Goal: Find specific page/section: Find specific page/section

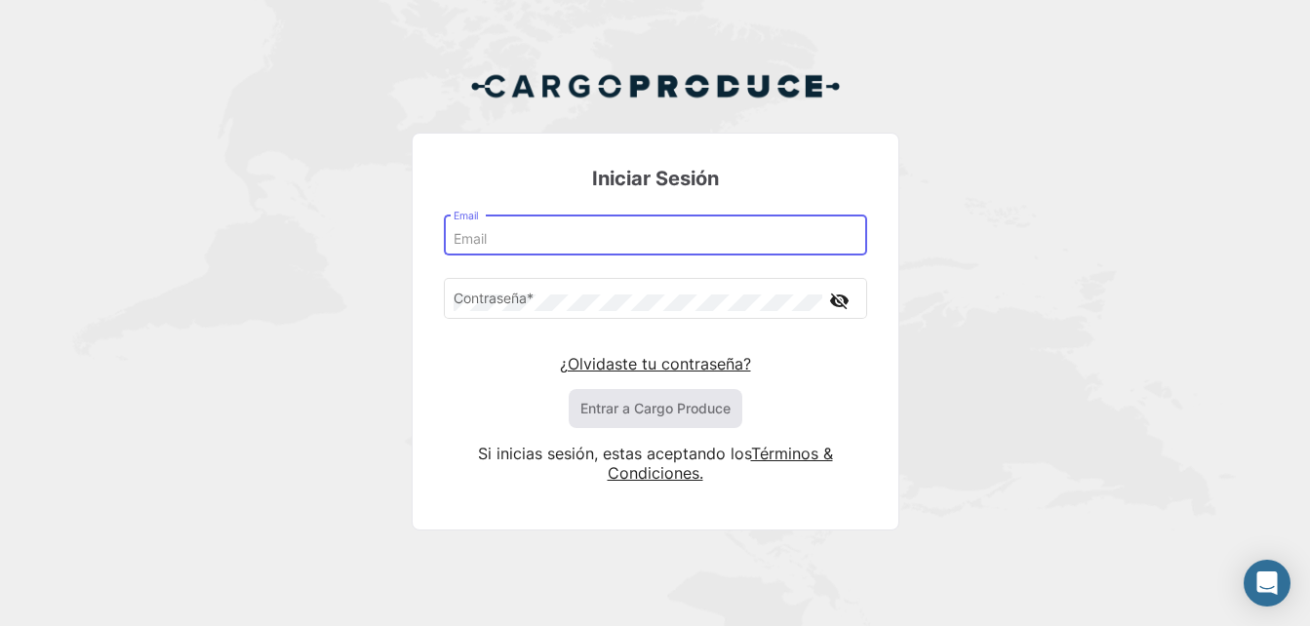
click at [570, 240] on input "Email" at bounding box center [655, 239] width 403 height 17
click at [483, 229] on div "Email" at bounding box center [655, 234] width 403 height 45
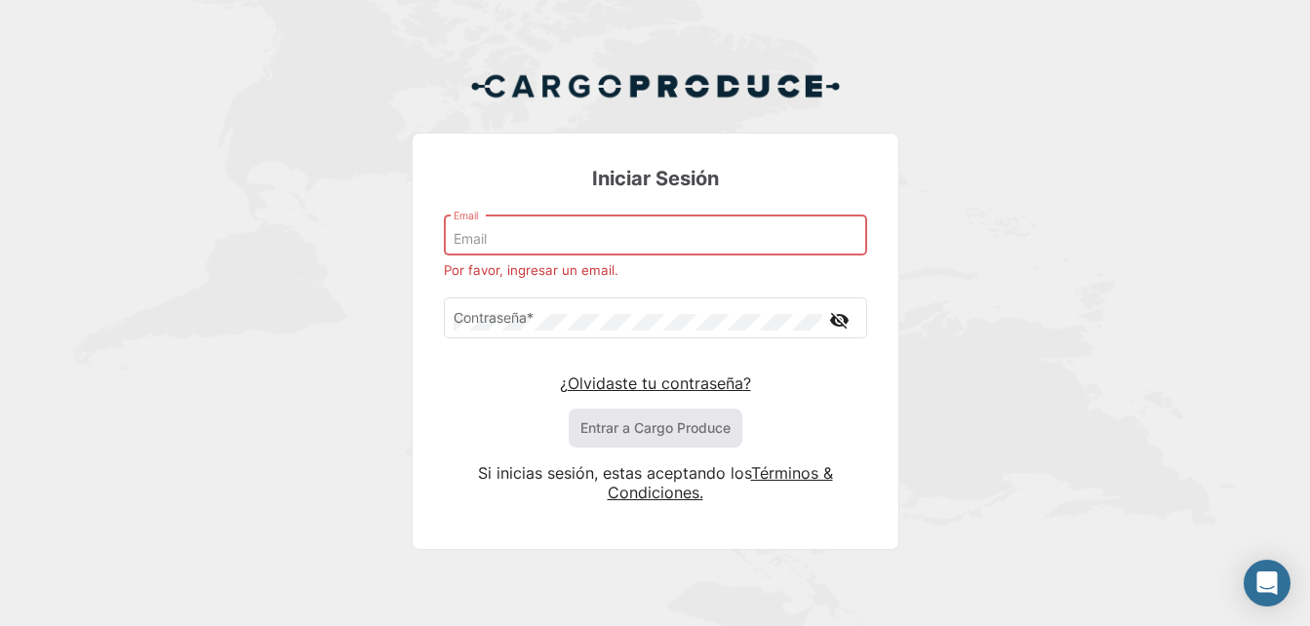
click at [491, 241] on input "Email" at bounding box center [655, 239] width 403 height 17
click at [492, 241] on input "Email" at bounding box center [655, 239] width 403 height 17
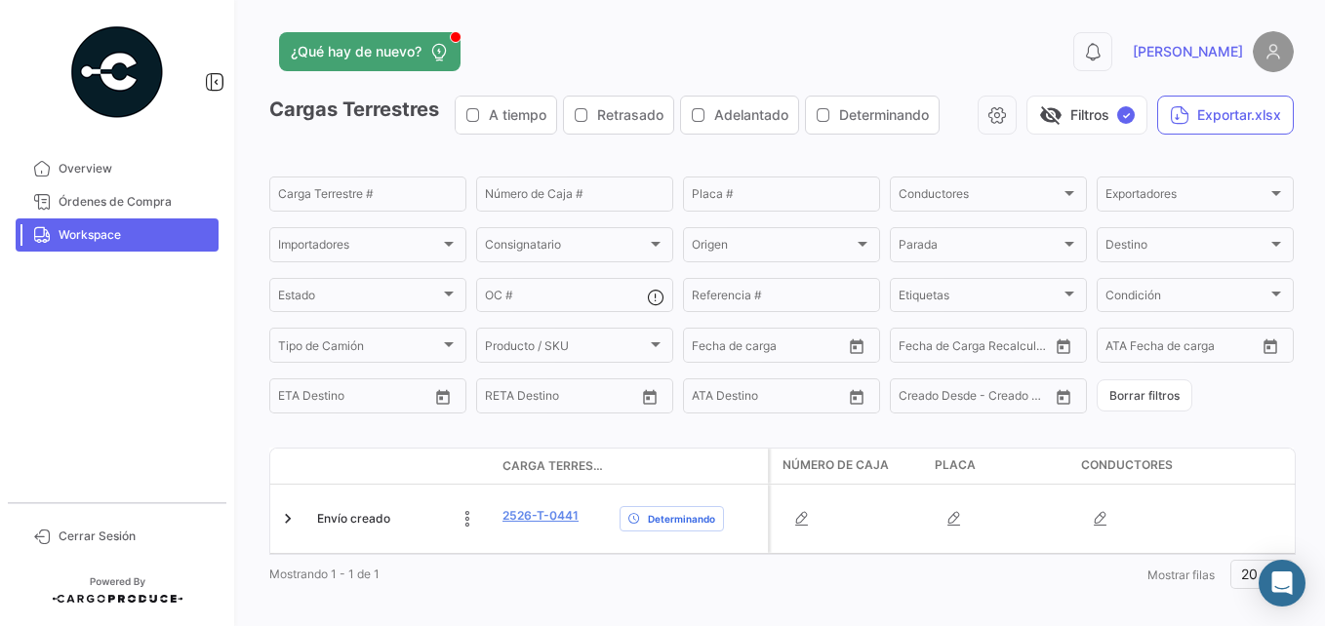
click at [1001, 135] on div "visibility_off Filtros ✓ Exportar.xlsx" at bounding box center [1124, 115] width 339 height 39
click at [385, 67] on button "¿Qué hay de nuevo?" at bounding box center [369, 51] width 181 height 39
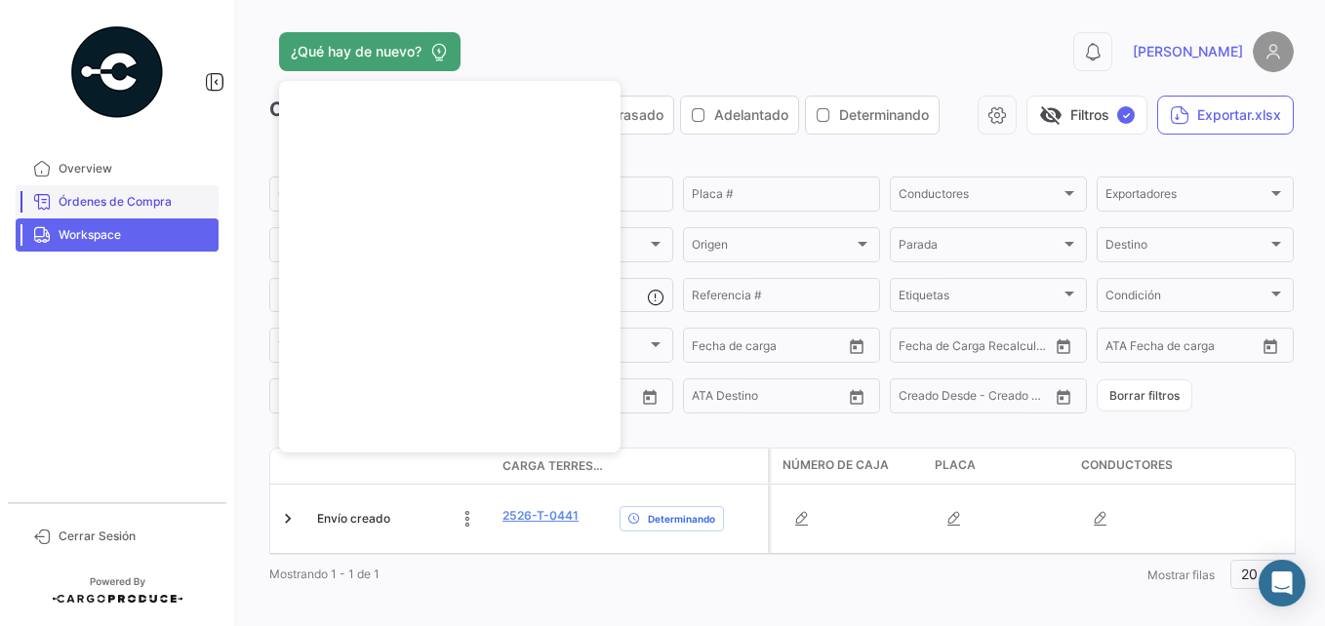
click at [100, 192] on link "Órdenes de Compra" at bounding box center [117, 201] width 203 height 33
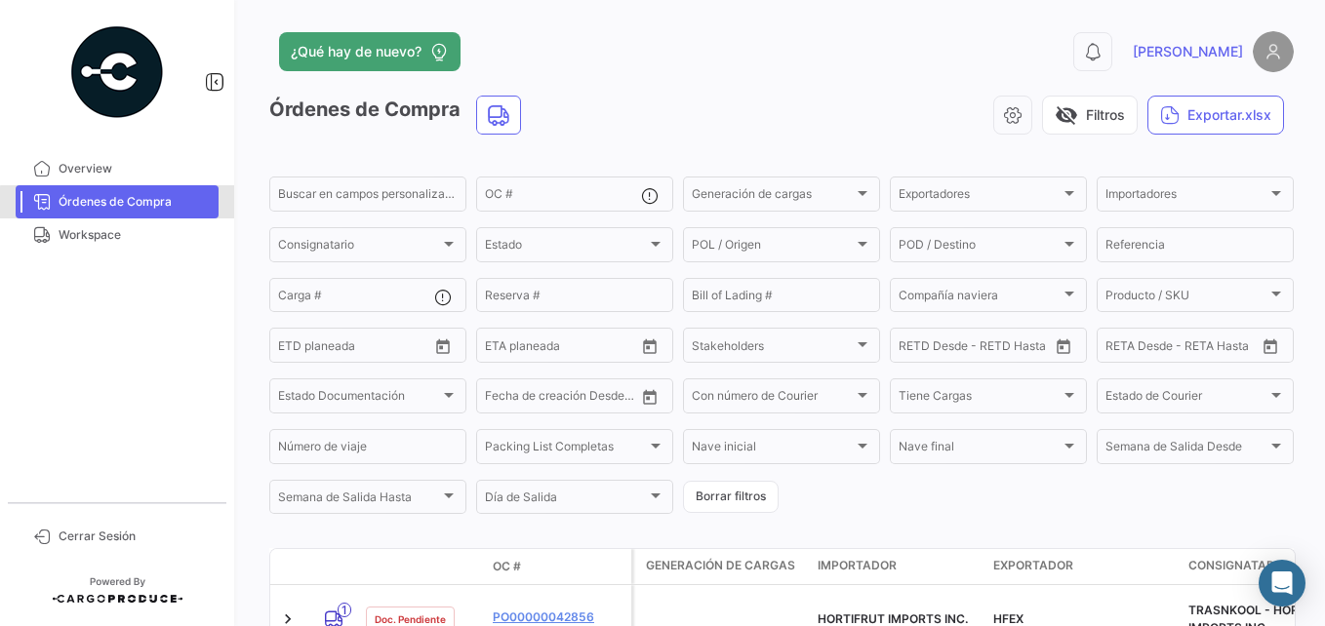
click at [127, 208] on span "Órdenes de Compra" at bounding box center [135, 202] width 152 height 18
click at [146, 193] on span "Órdenes de Compra" at bounding box center [135, 202] width 152 height 18
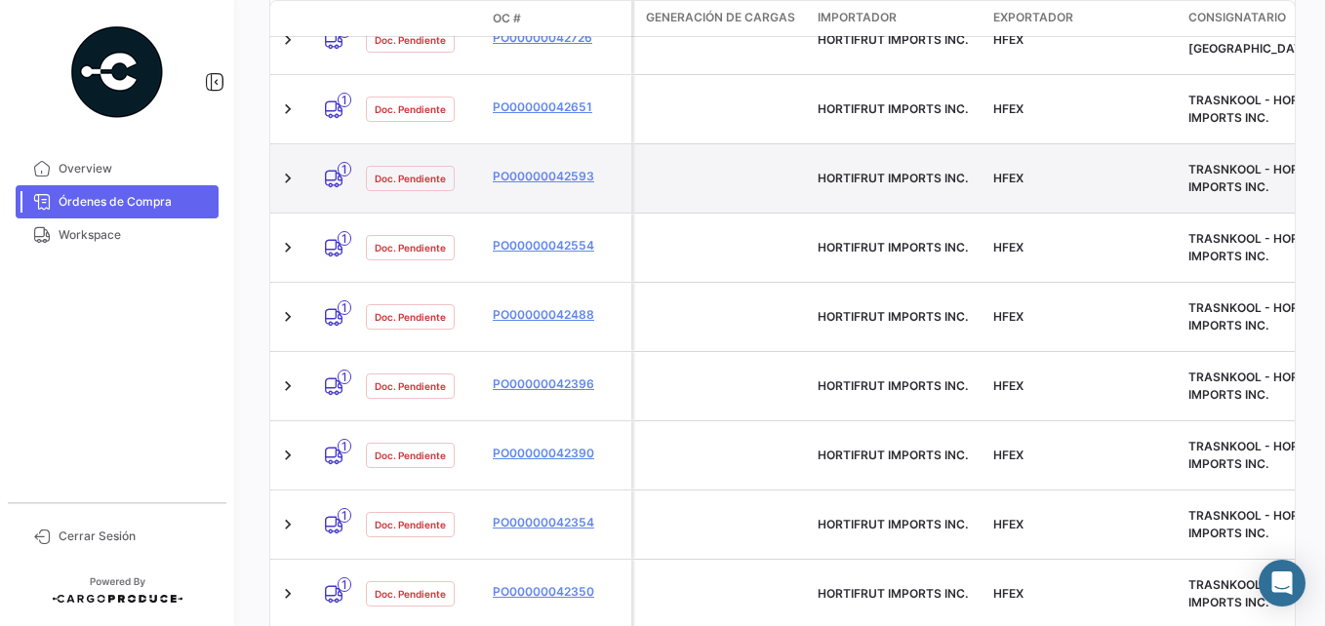
scroll to position [585, 0]
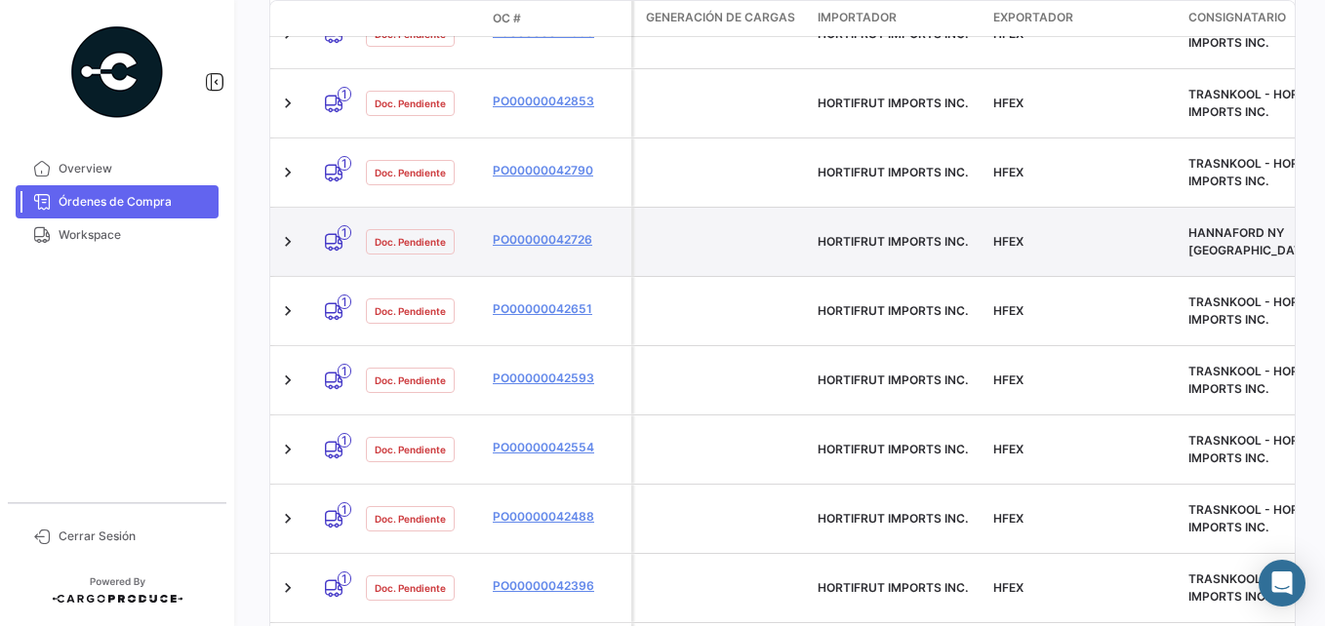
click at [1166, 233] on div "HFEX" at bounding box center [1083, 242] width 180 height 18
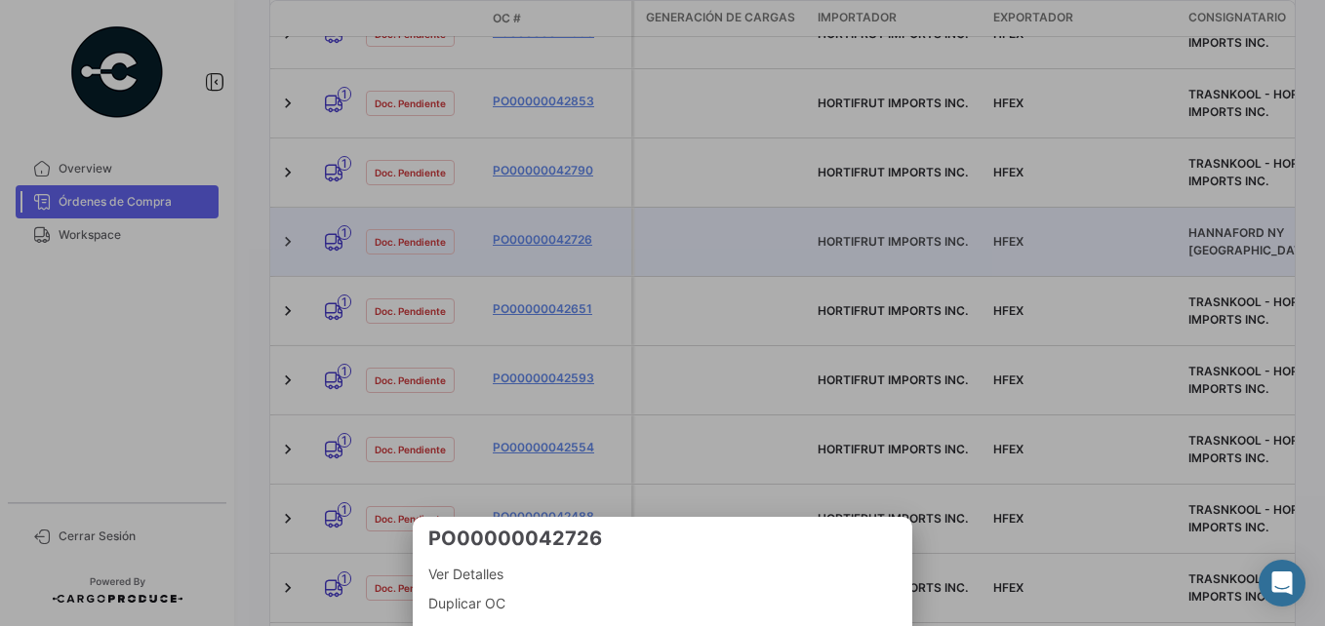
click at [747, 296] on div at bounding box center [662, 313] width 1325 height 626
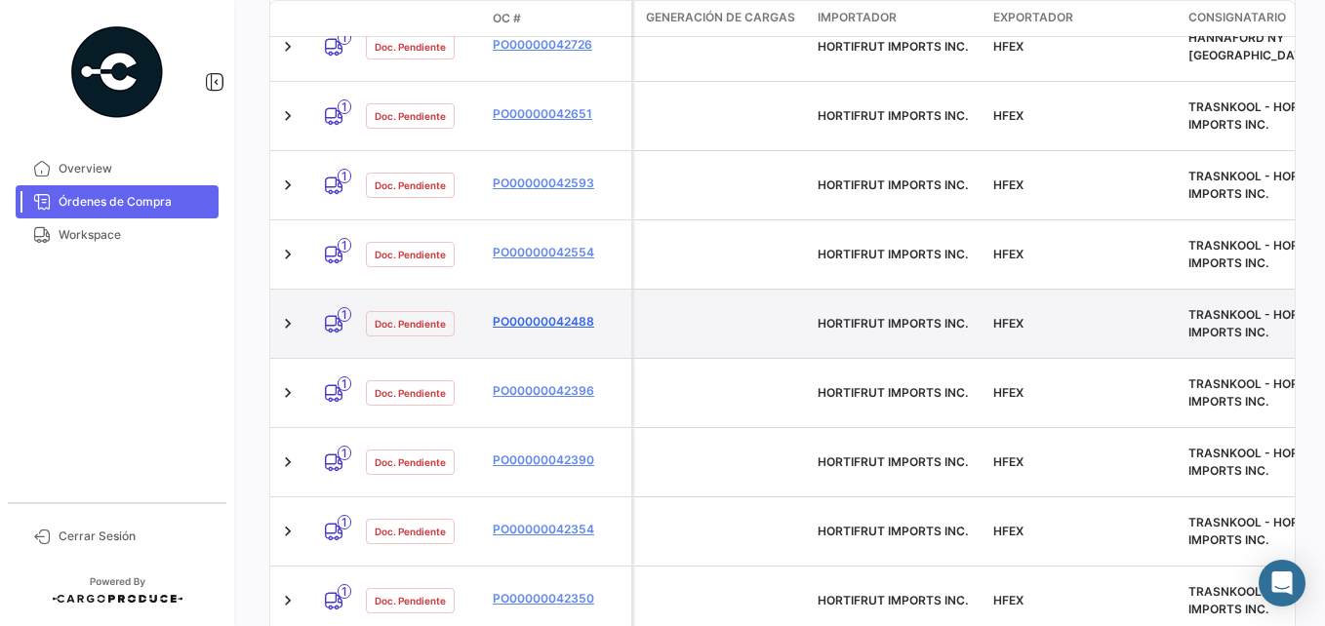
scroll to position [293, 0]
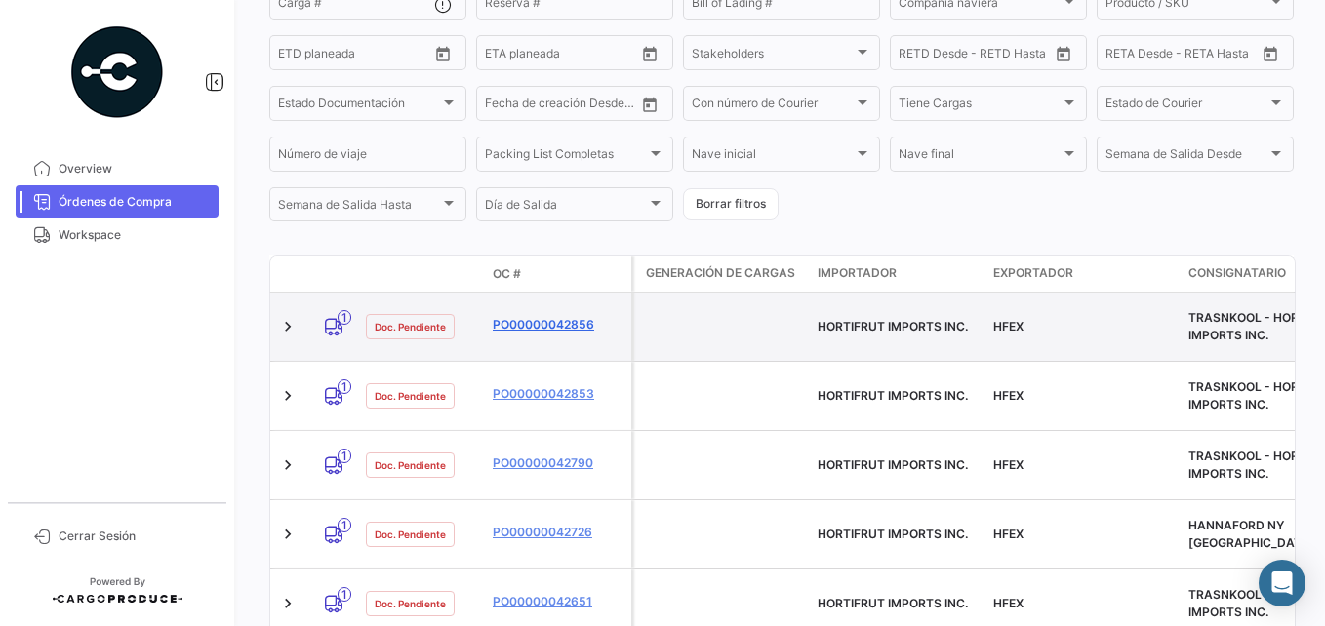
click at [519, 316] on link "PO00000042856" at bounding box center [558, 325] width 131 height 18
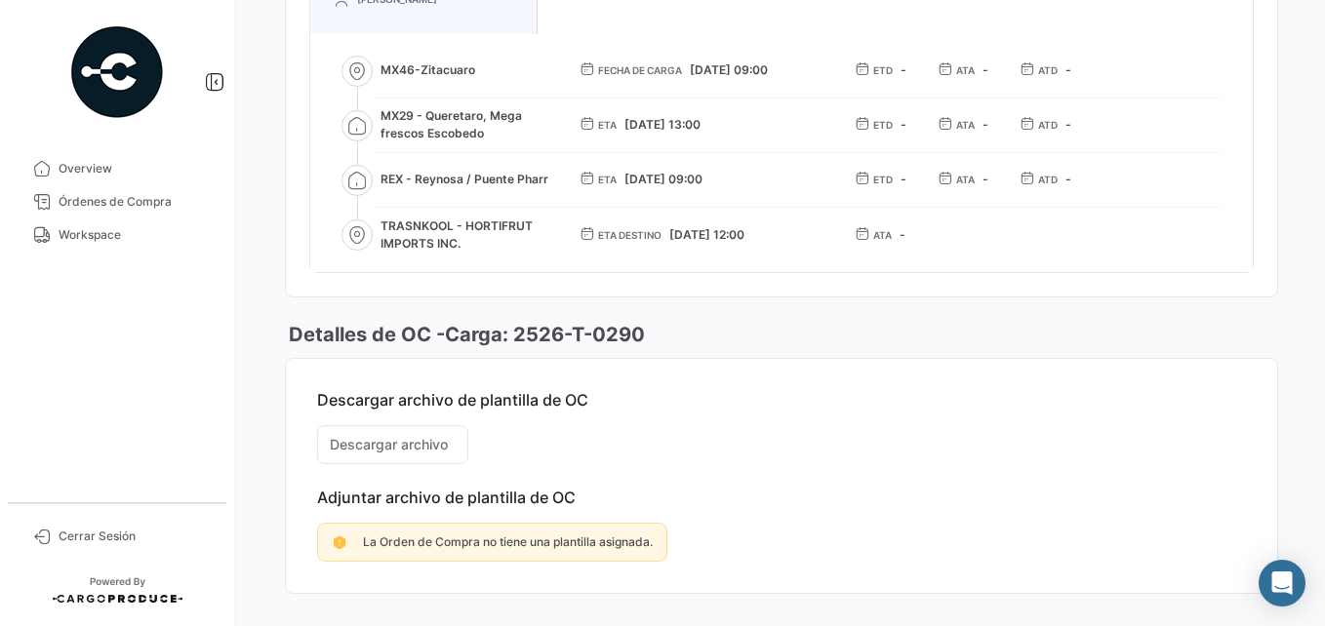
scroll to position [1463, 0]
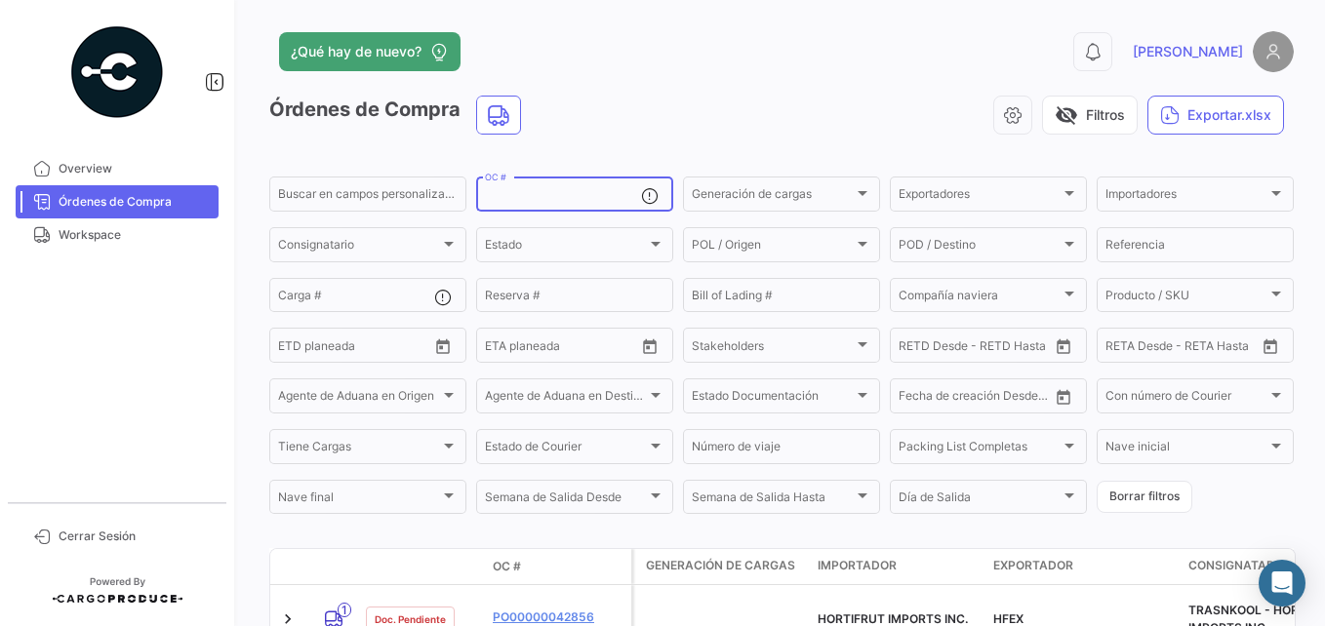
click at [542, 196] on input "OC #" at bounding box center [563, 197] width 156 height 14
click at [515, 183] on div "OC #" at bounding box center [563, 193] width 156 height 38
paste input "• PO00000042784"
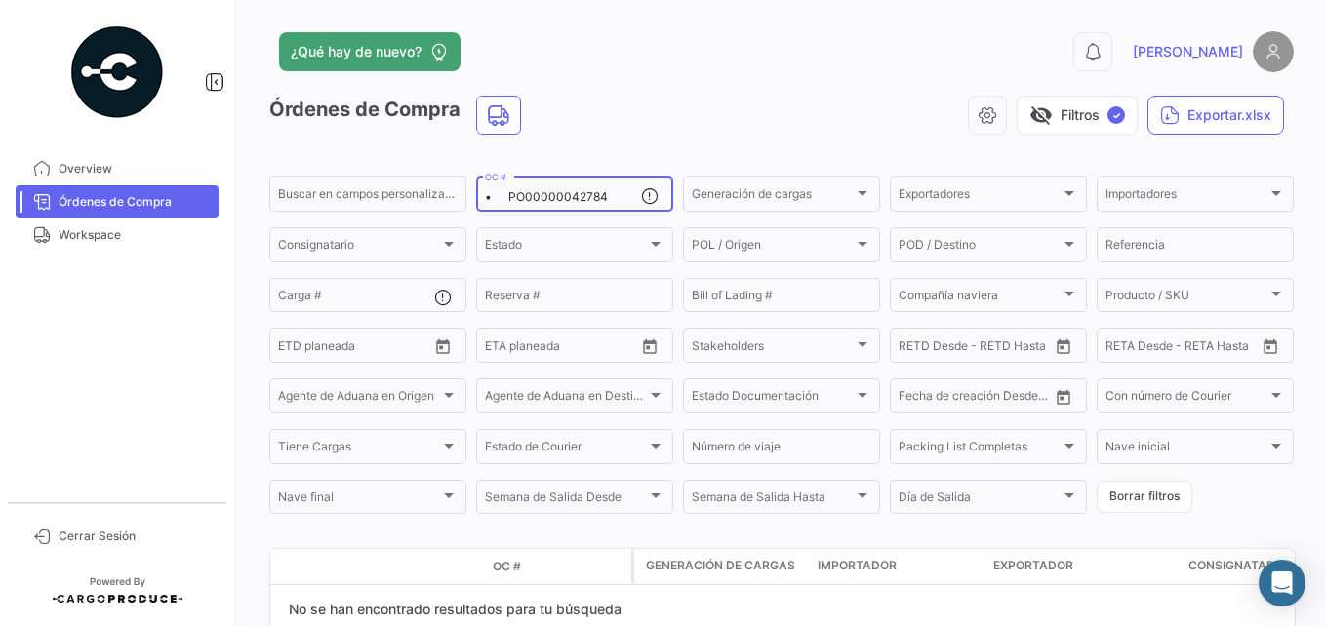
click at [566, 205] on div "• PO00000042784 OC #" at bounding box center [563, 193] width 156 height 38
click at [566, 196] on input "• PO00000042784" at bounding box center [563, 197] width 156 height 14
type input "•"
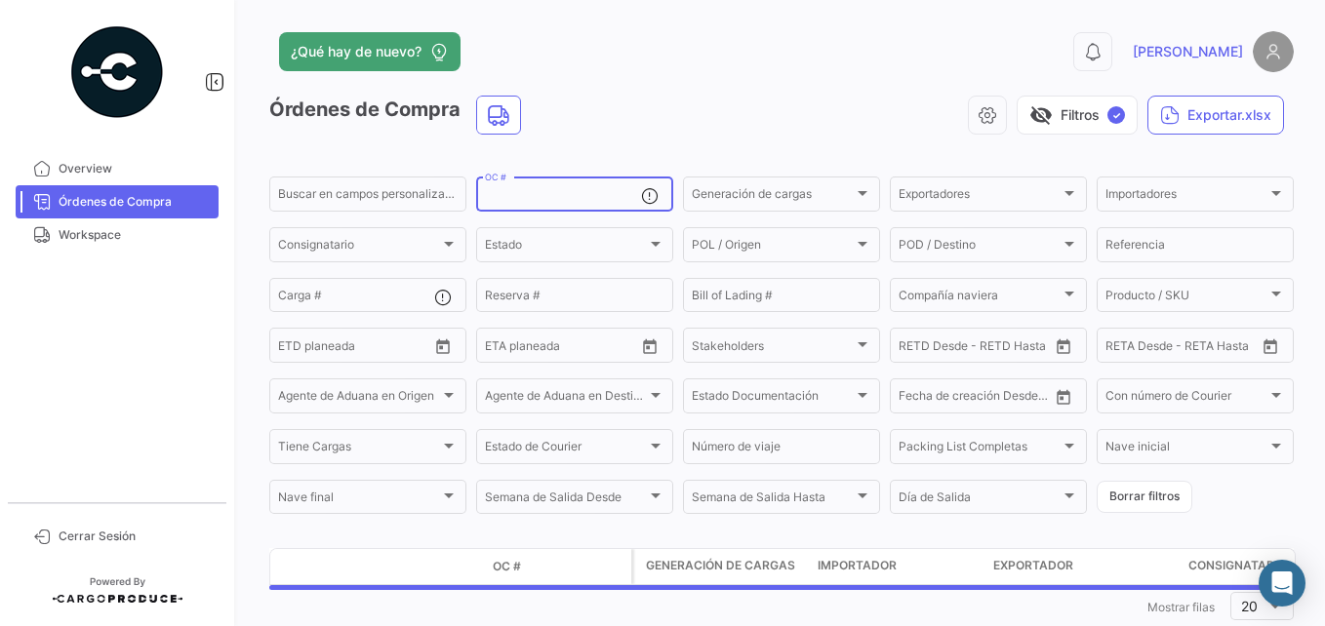
click at [629, 124] on div "visibility_off Filtros ✓ Exportar.xlsx" at bounding box center [915, 115] width 757 height 39
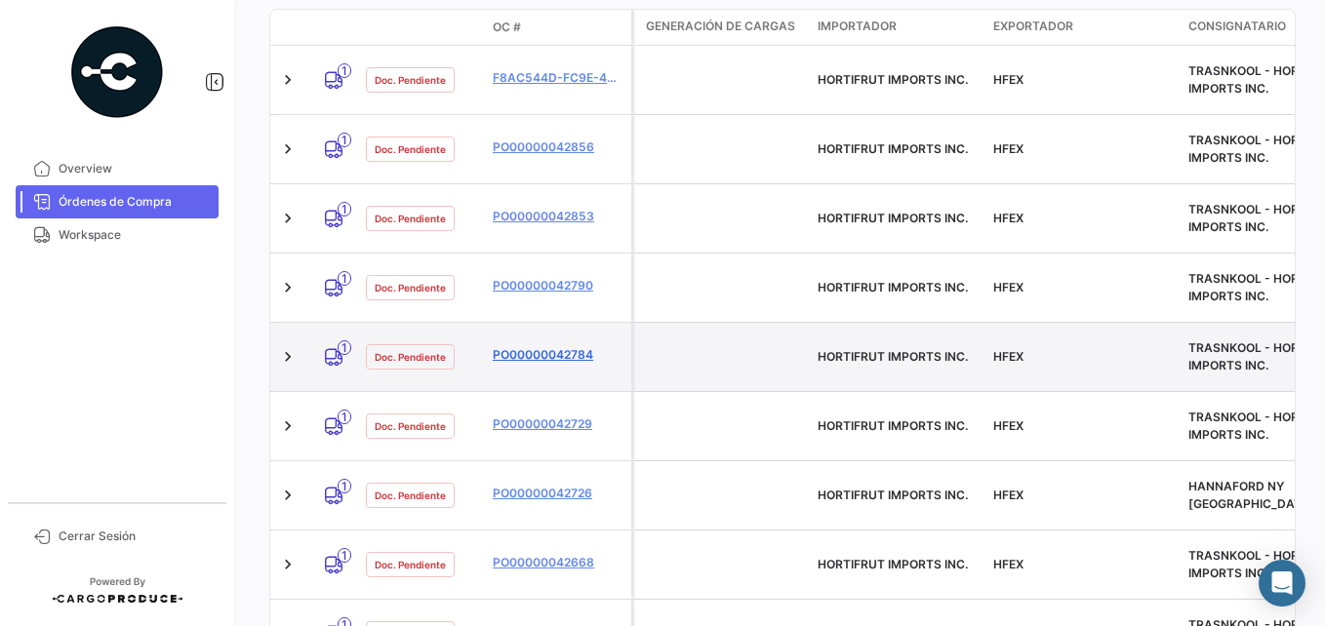
scroll to position [488, 0]
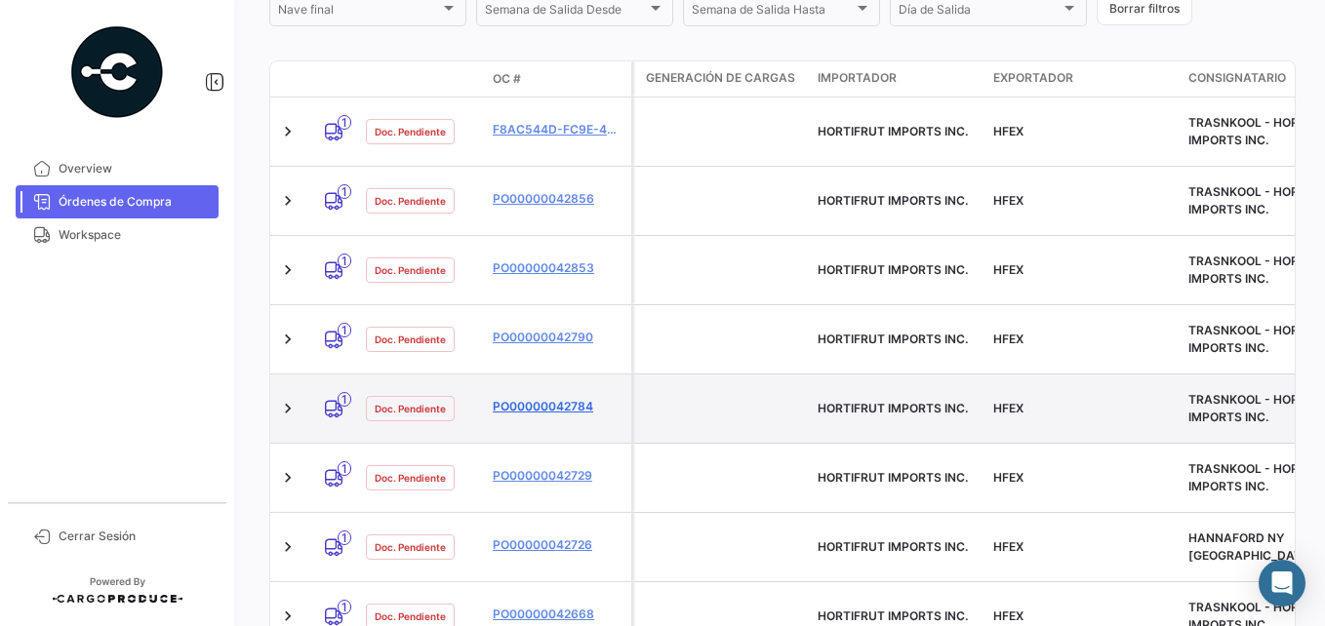
click at [574, 398] on link "PO00000042784" at bounding box center [558, 407] width 131 height 18
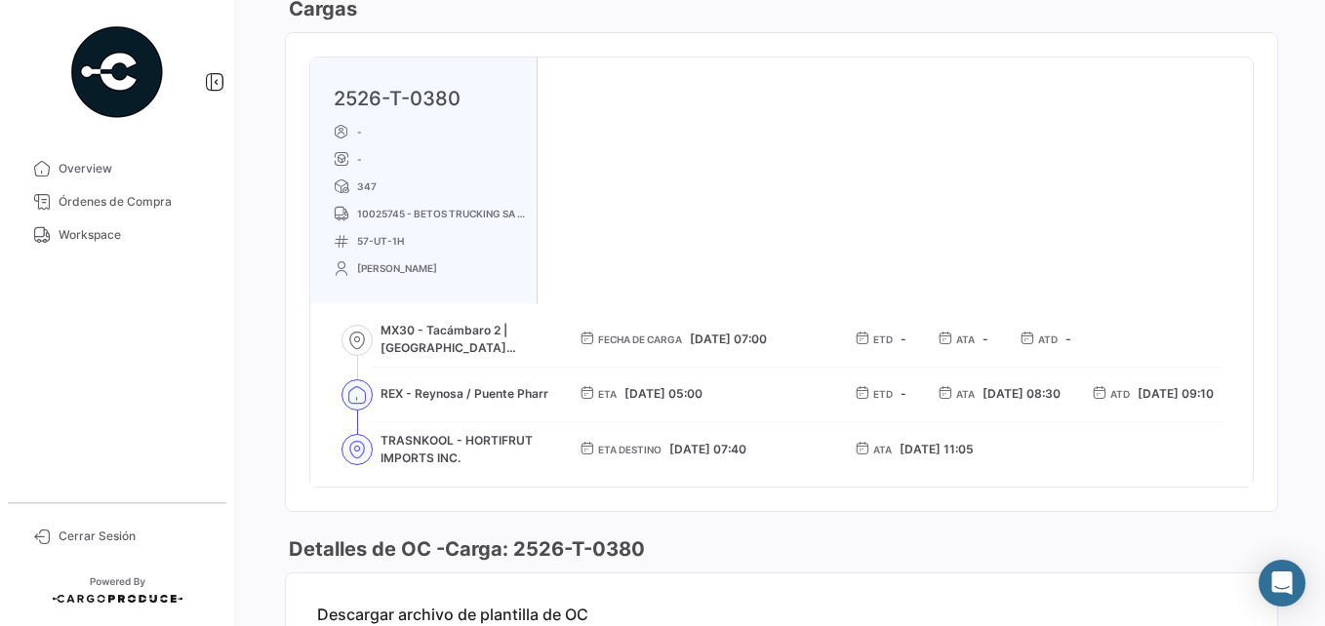
scroll to position [1171, 0]
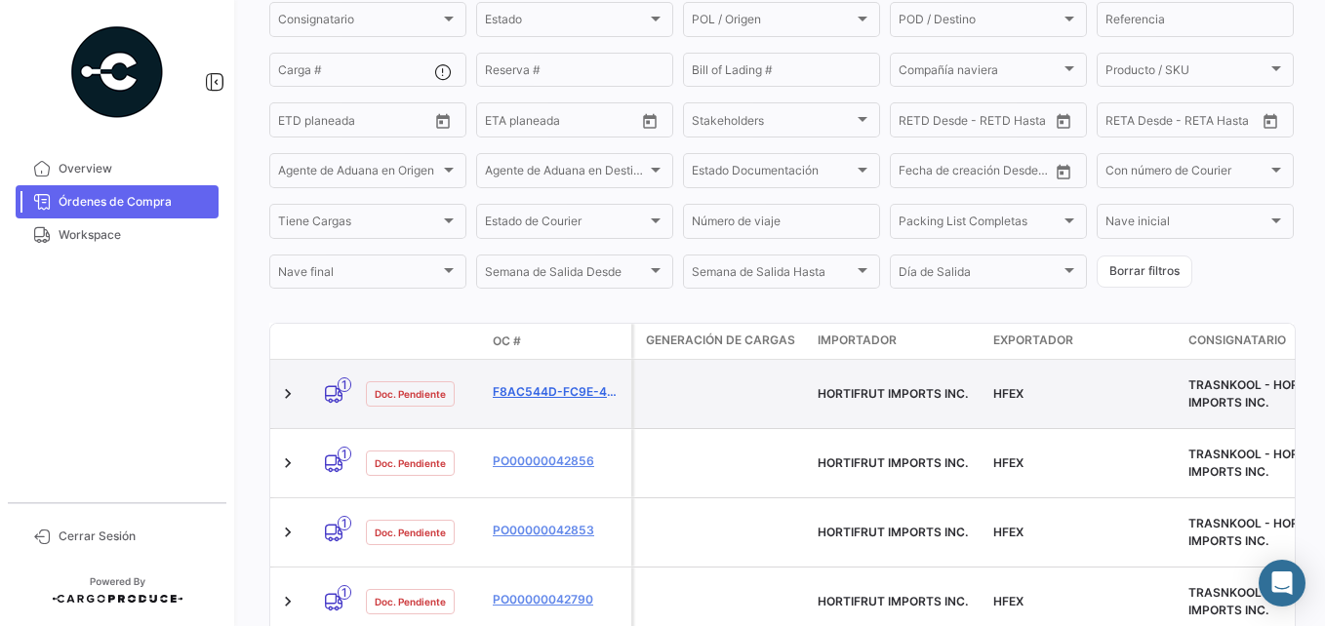
scroll to position [488, 0]
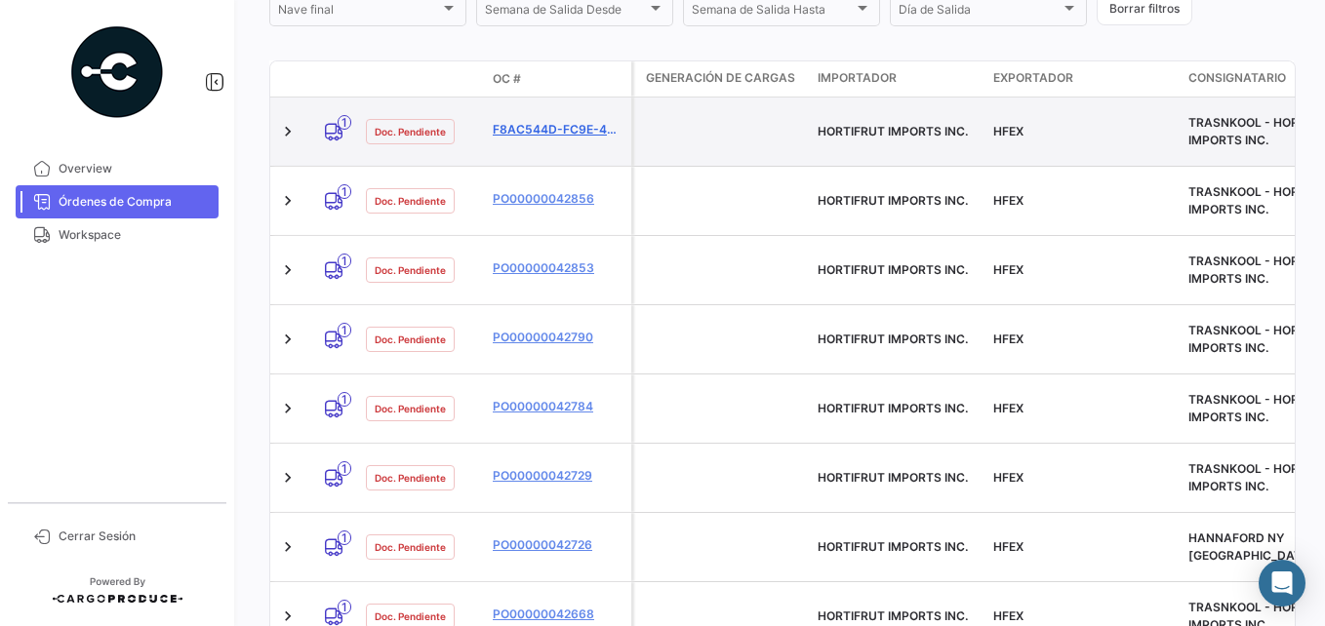
click at [539, 133] on link "f8ac544d-fc9e-44fa-aa5f-7640ef9c6297" at bounding box center [558, 130] width 131 height 18
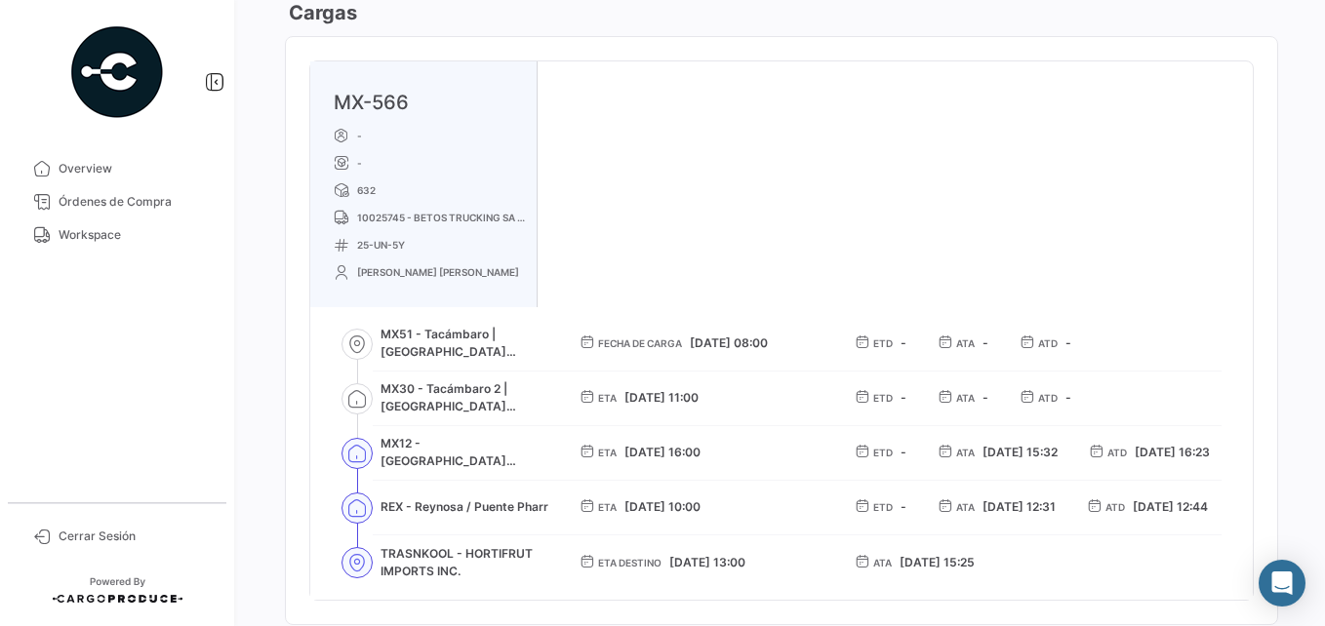
scroll to position [1171, 0]
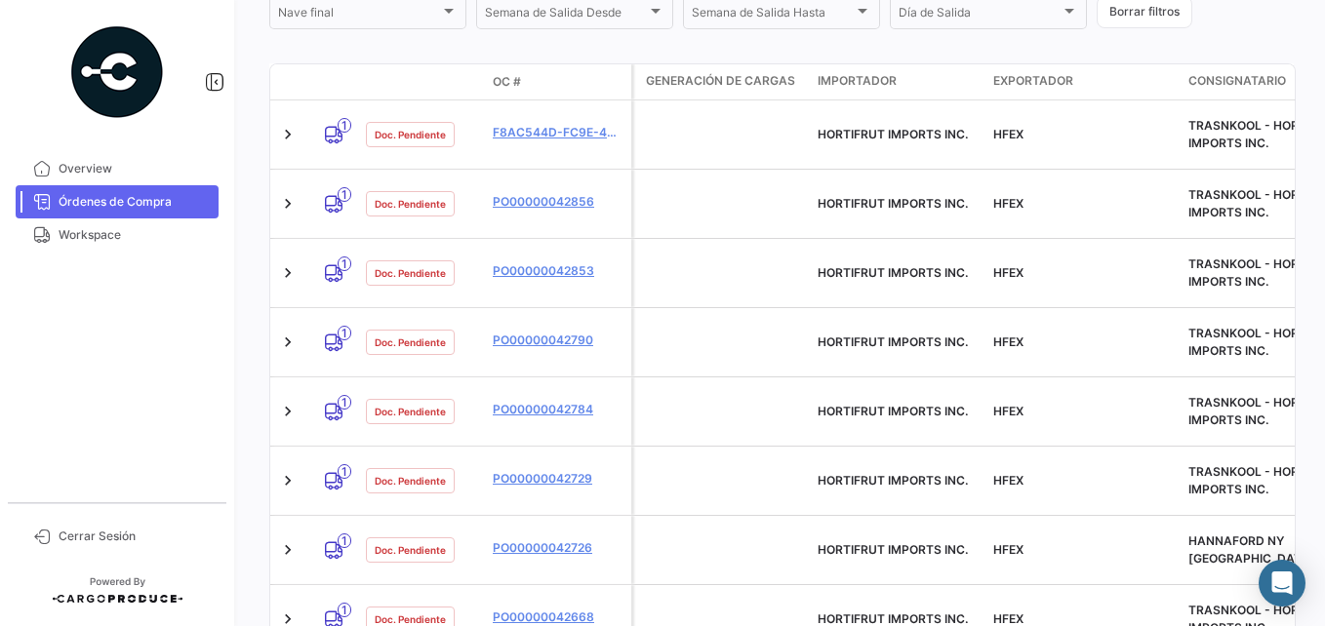
scroll to position [488, 0]
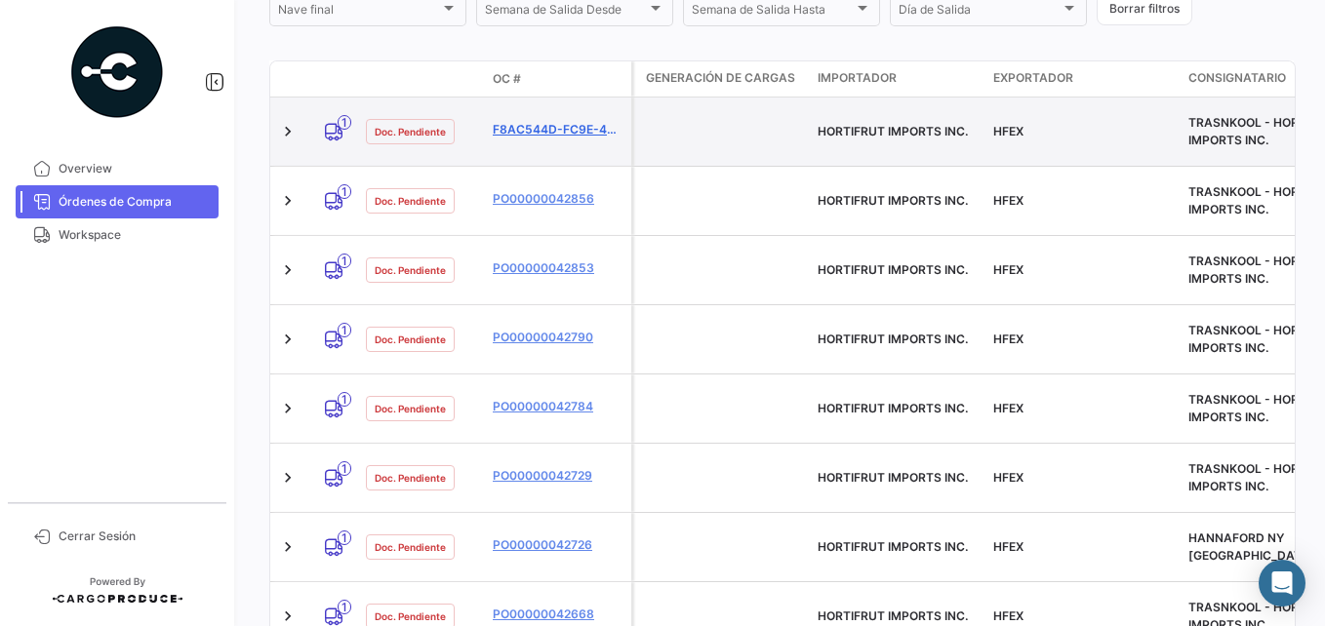
click at [566, 124] on link "f8ac544d-fc9e-44fa-aa5f-7640ef9c6297" at bounding box center [558, 130] width 131 height 18
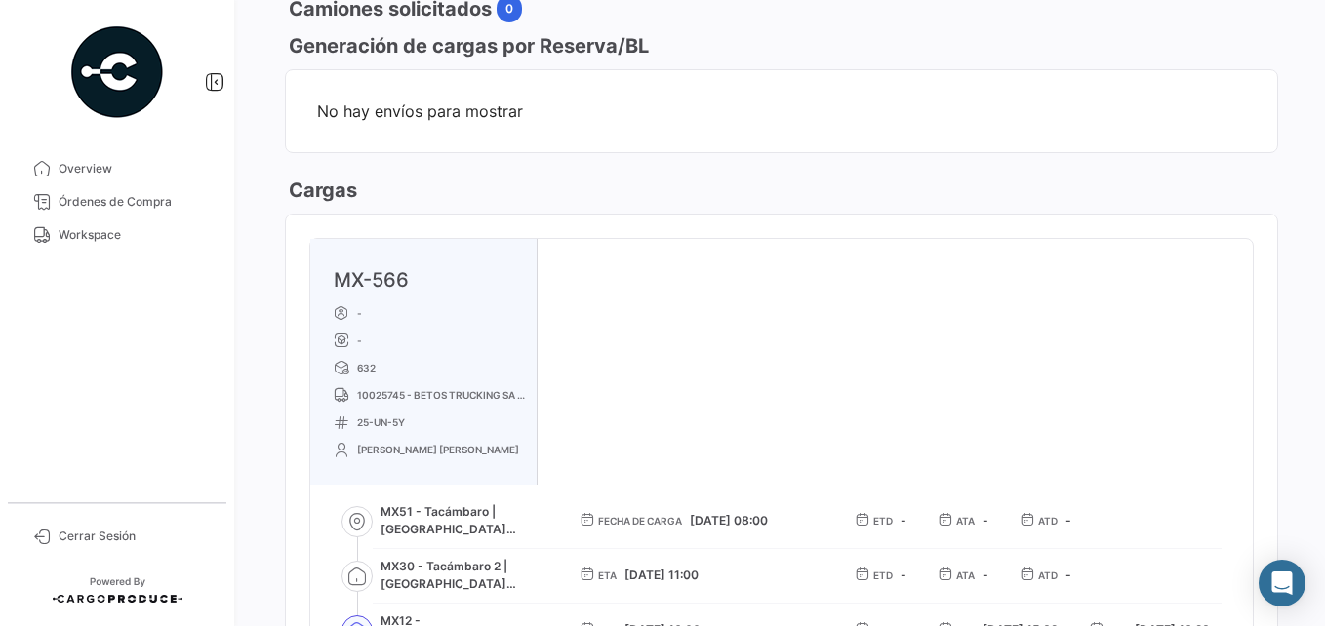
scroll to position [1530, 0]
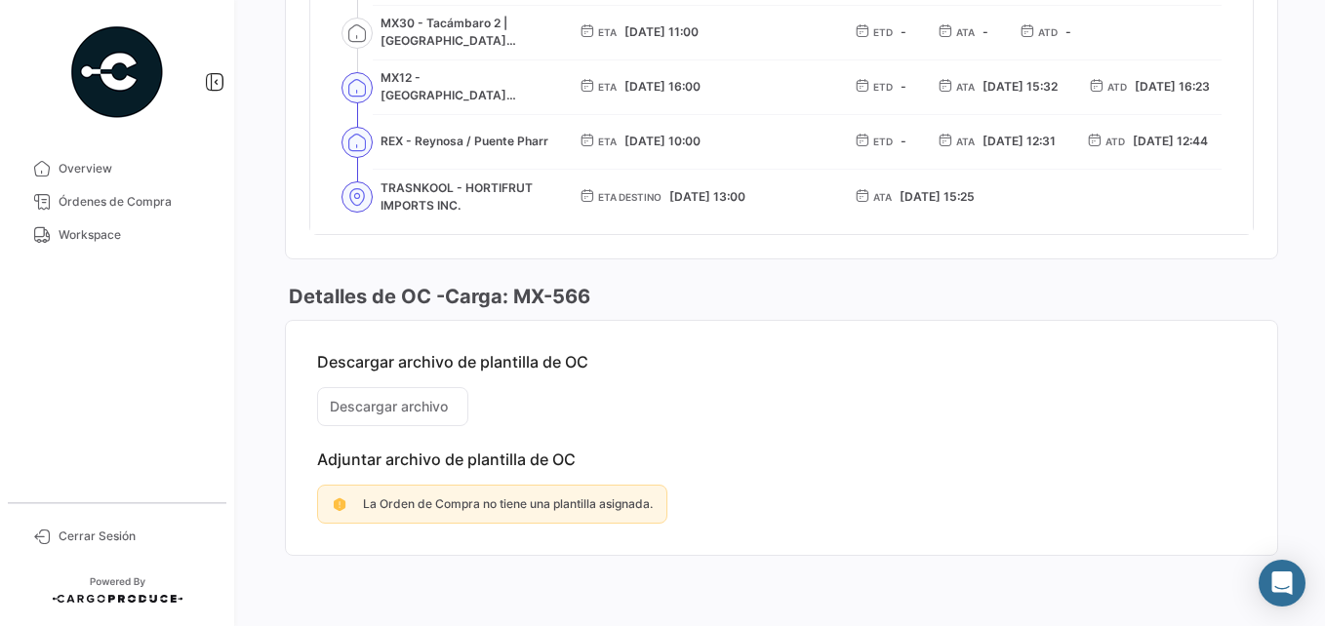
click at [491, 513] on div "La Orden de Compra no tiene una plantilla asignada." at bounding box center [492, 504] width 350 height 39
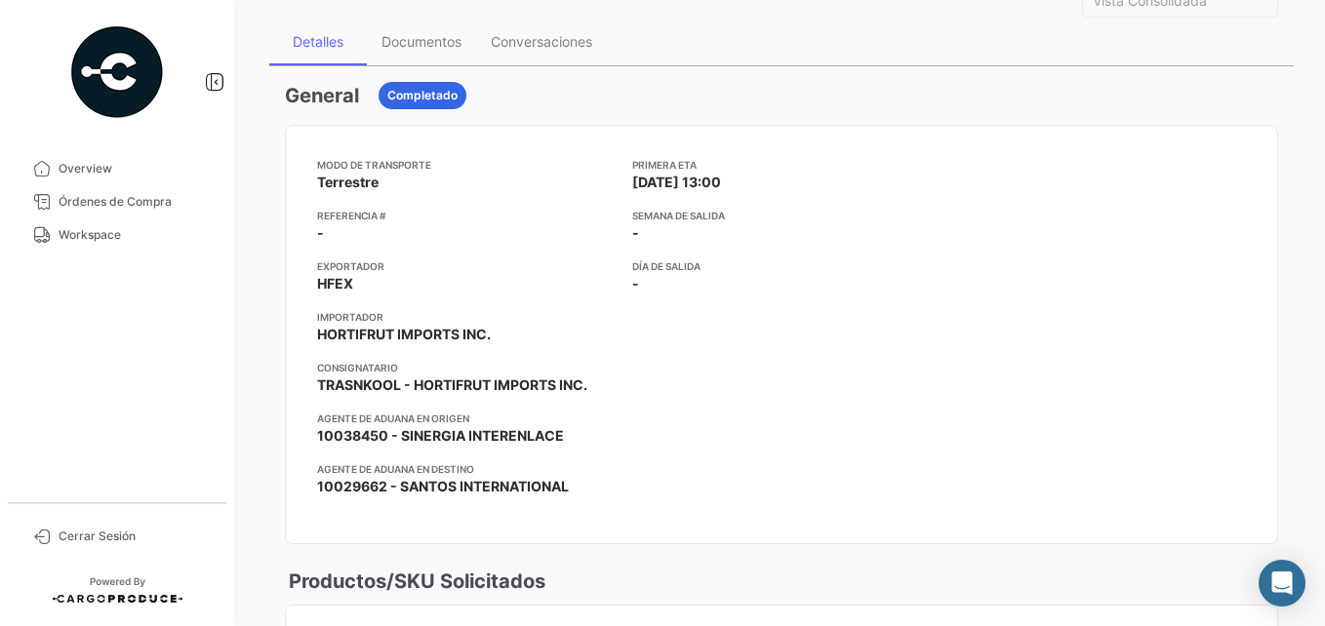
scroll to position [488, 0]
